Goal: Task Accomplishment & Management: Manage account settings

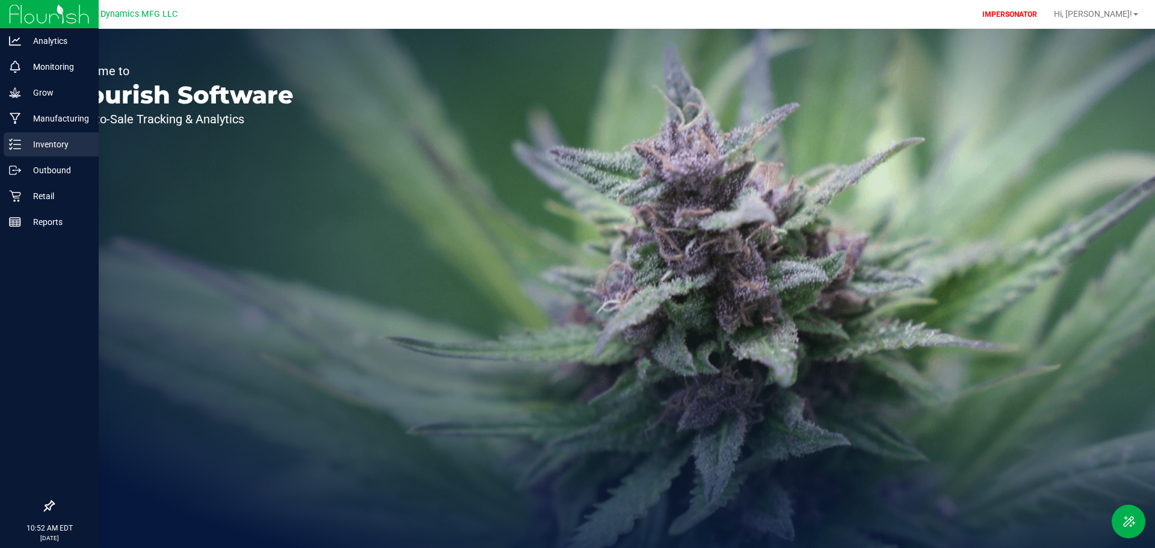
click at [10, 142] on icon at bounding box center [15, 144] width 12 height 12
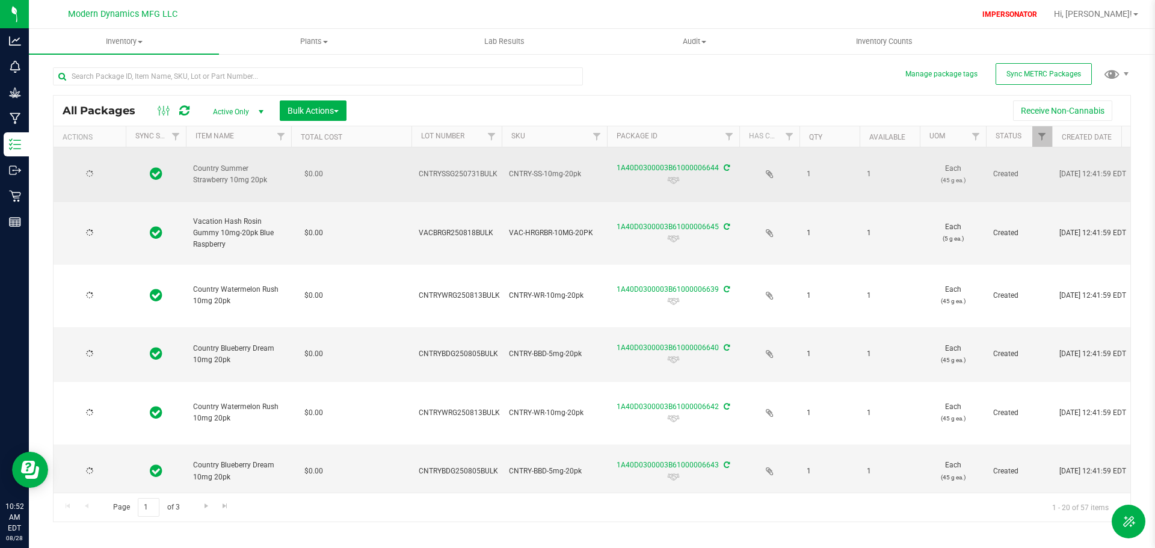
type input "[DATE]"
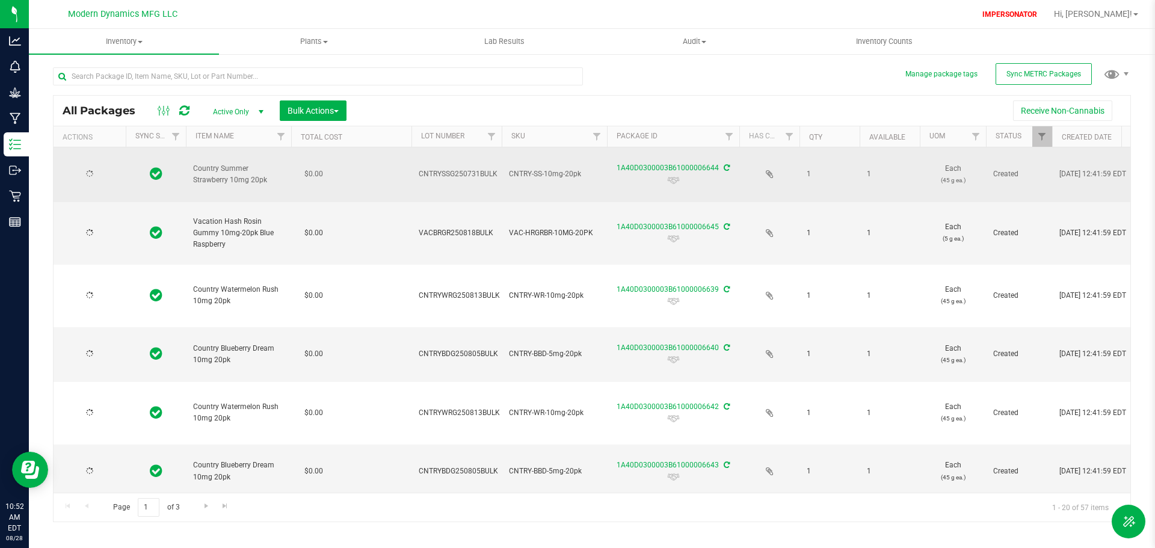
type input "[DATE]"
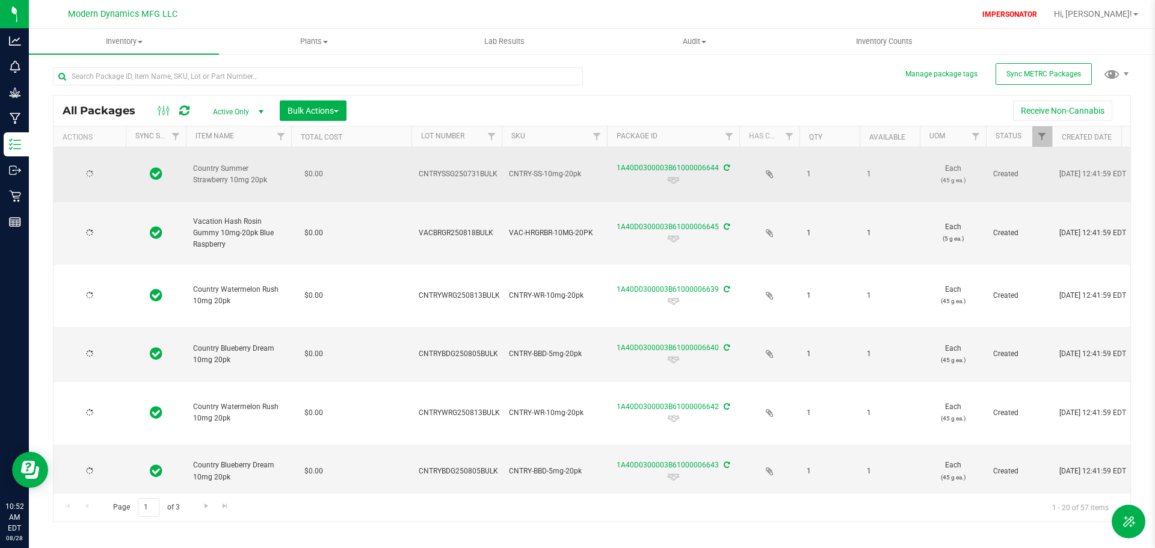
type input "[DATE]"
click at [79, 173] on span "Action" at bounding box center [82, 174] width 32 height 17
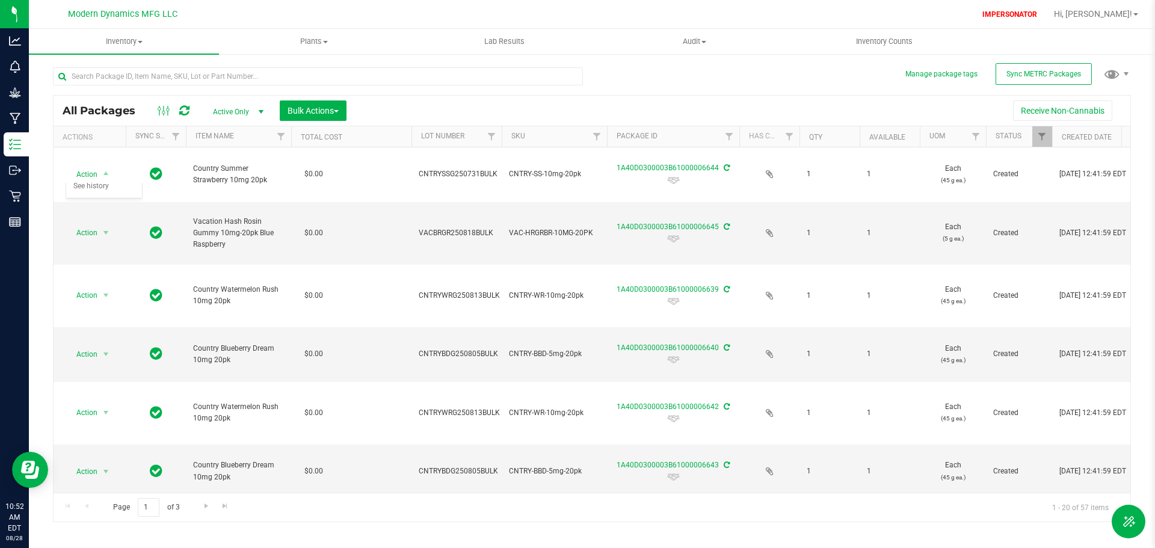
click at [689, 82] on div "All Packages Active Only Active Only Lab Samples Locked All External Internal B…" at bounding box center [592, 289] width 1078 height 466
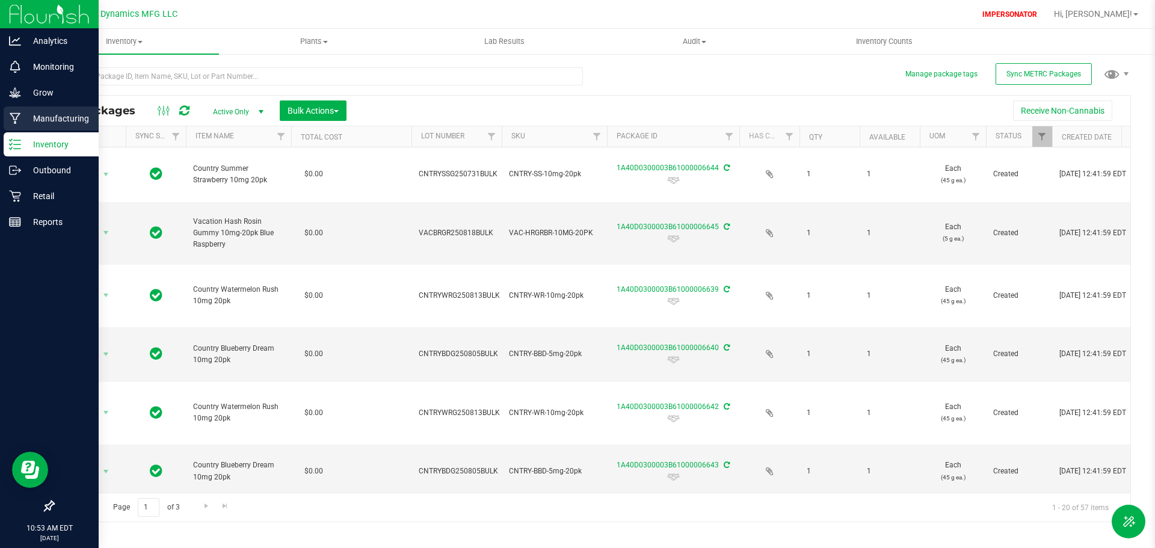
click at [16, 117] on icon at bounding box center [15, 118] width 11 height 12
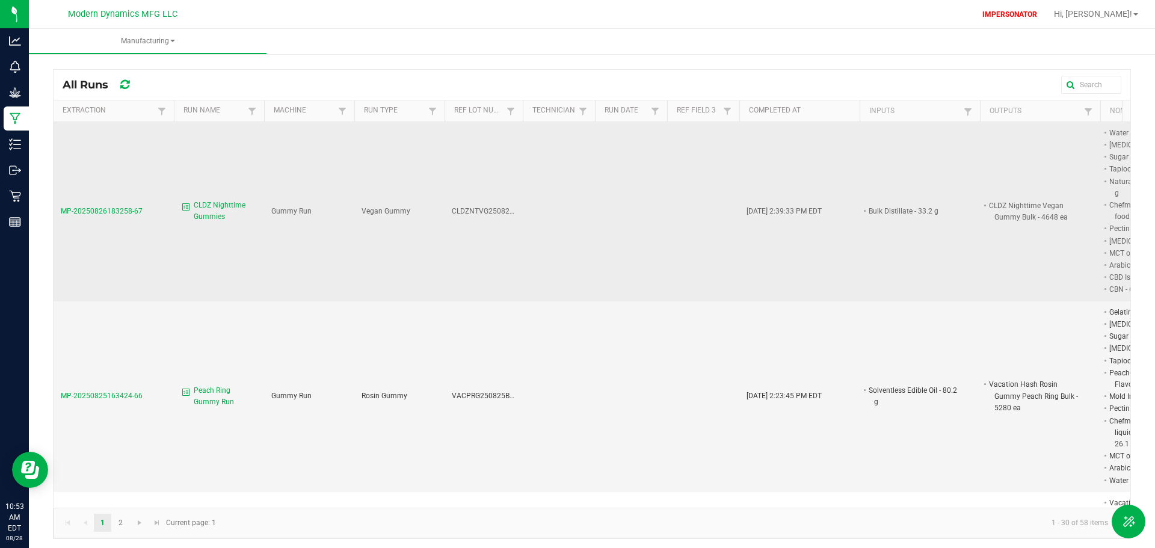
click at [108, 207] on span "MP-20250826183258-67" at bounding box center [102, 211] width 82 height 8
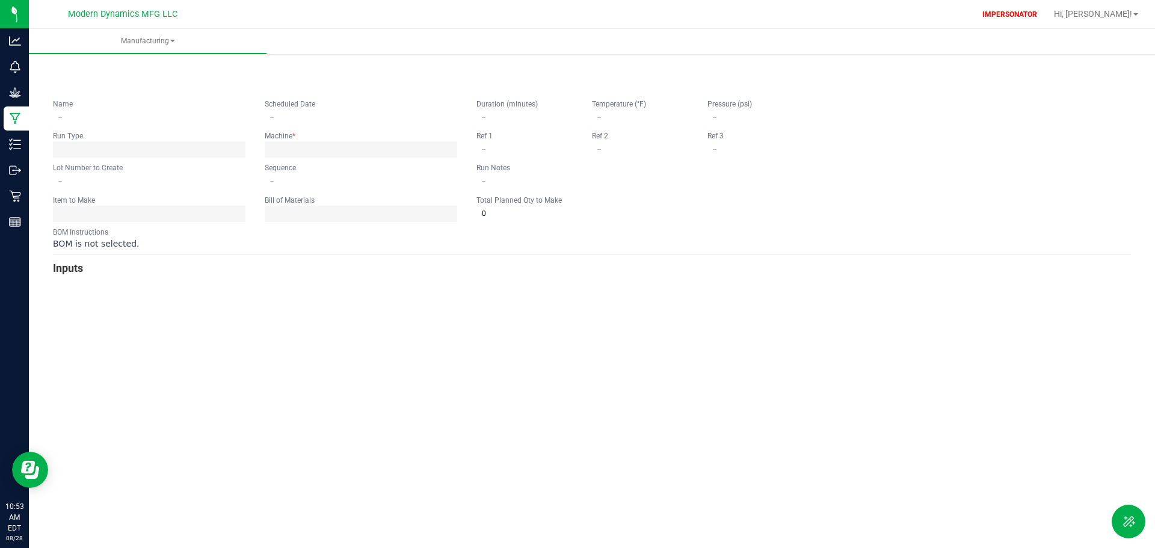
type input "CLDZ Nighttime Gummies"
type input "[DATE] 11:25 AM"
type input "CLDZNTVG250826BULK"
type input "0"
type input "5,000"
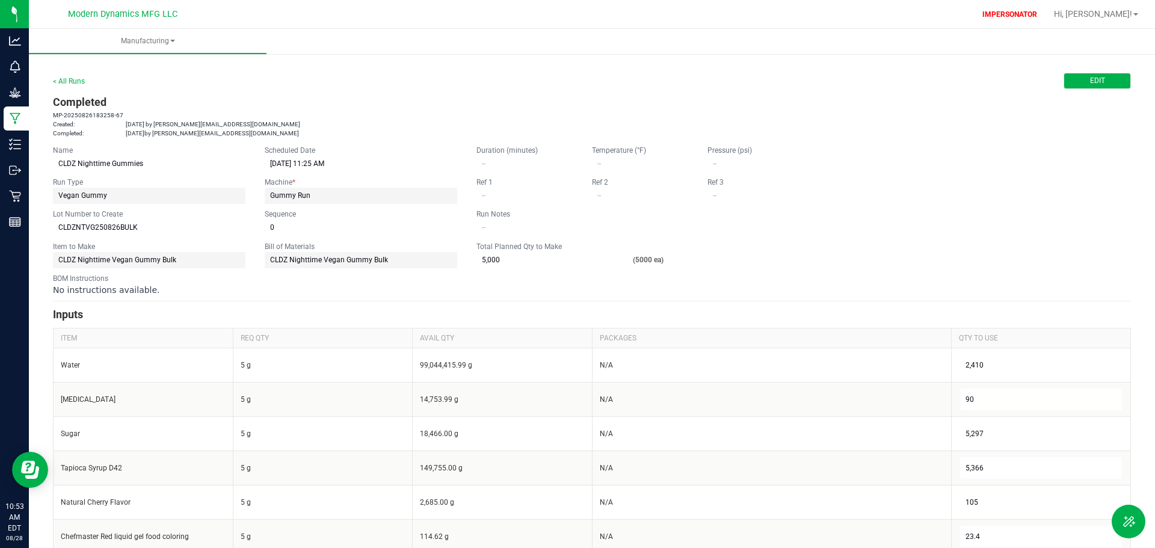
click at [1098, 85] on button "Edit" at bounding box center [1096, 81] width 67 height 16
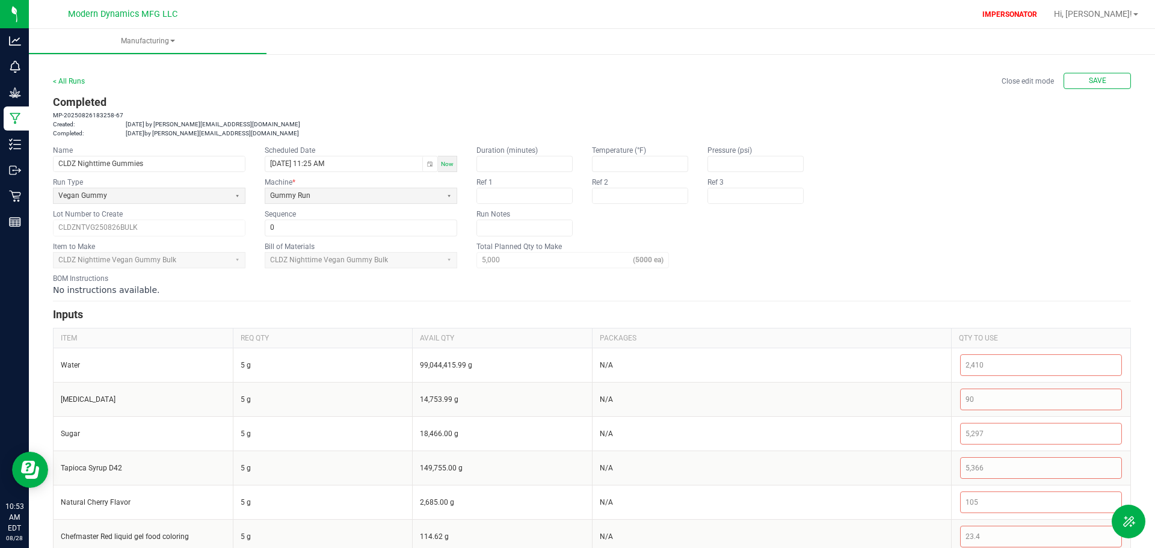
click at [352, 79] on div "< All Runs Close edit mode Save" at bounding box center [592, 81] width 1078 height 16
